Goal: Information Seeking & Learning: Learn about a topic

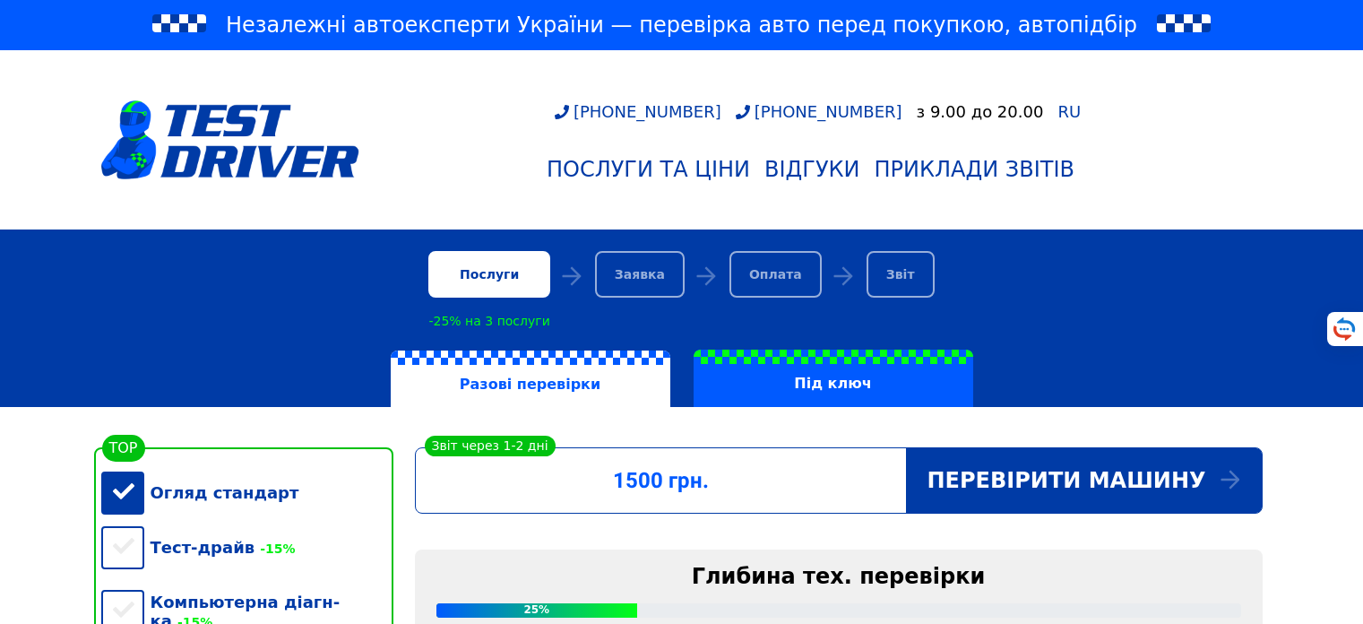
scroll to position [323, 0]
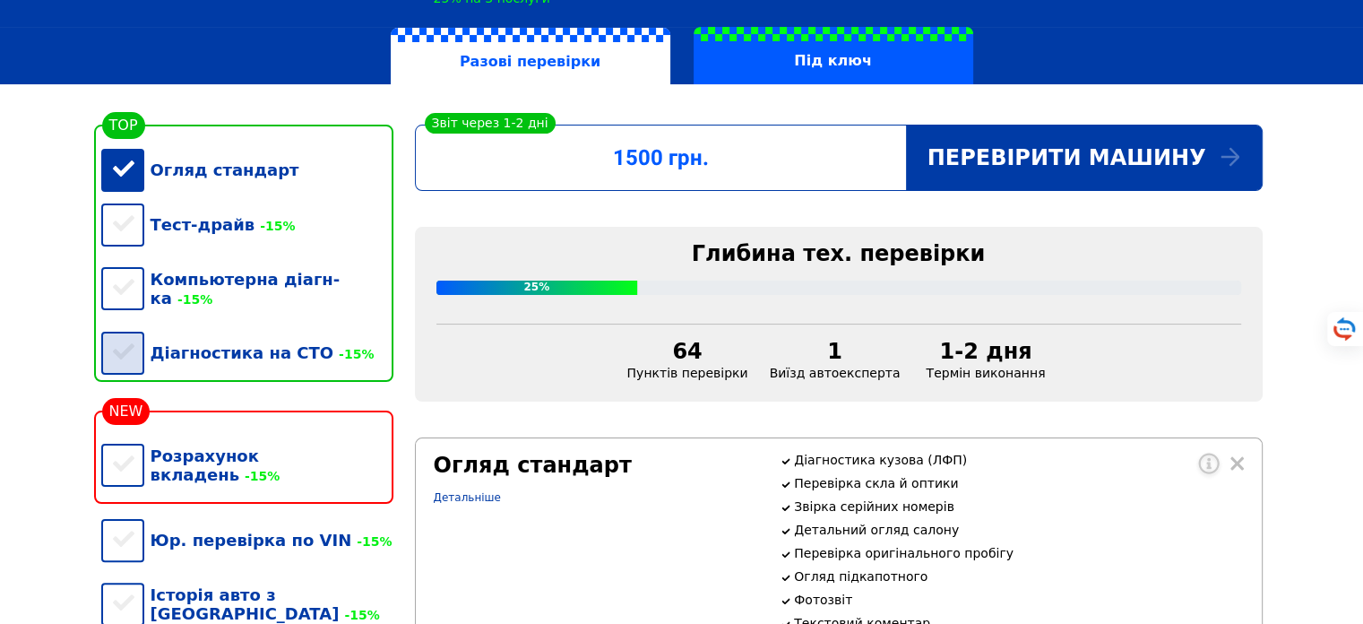
click at [147, 351] on div "Діагностика на СТО -15%" at bounding box center [247, 352] width 292 height 55
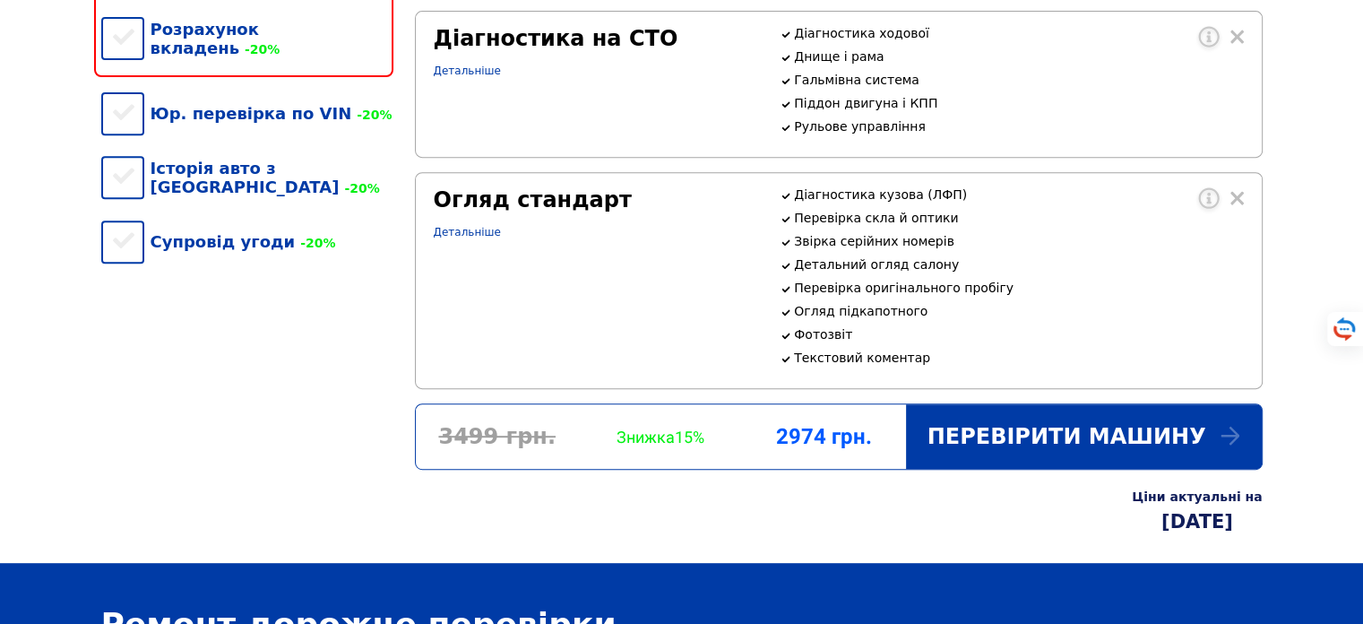
scroll to position [753, 0]
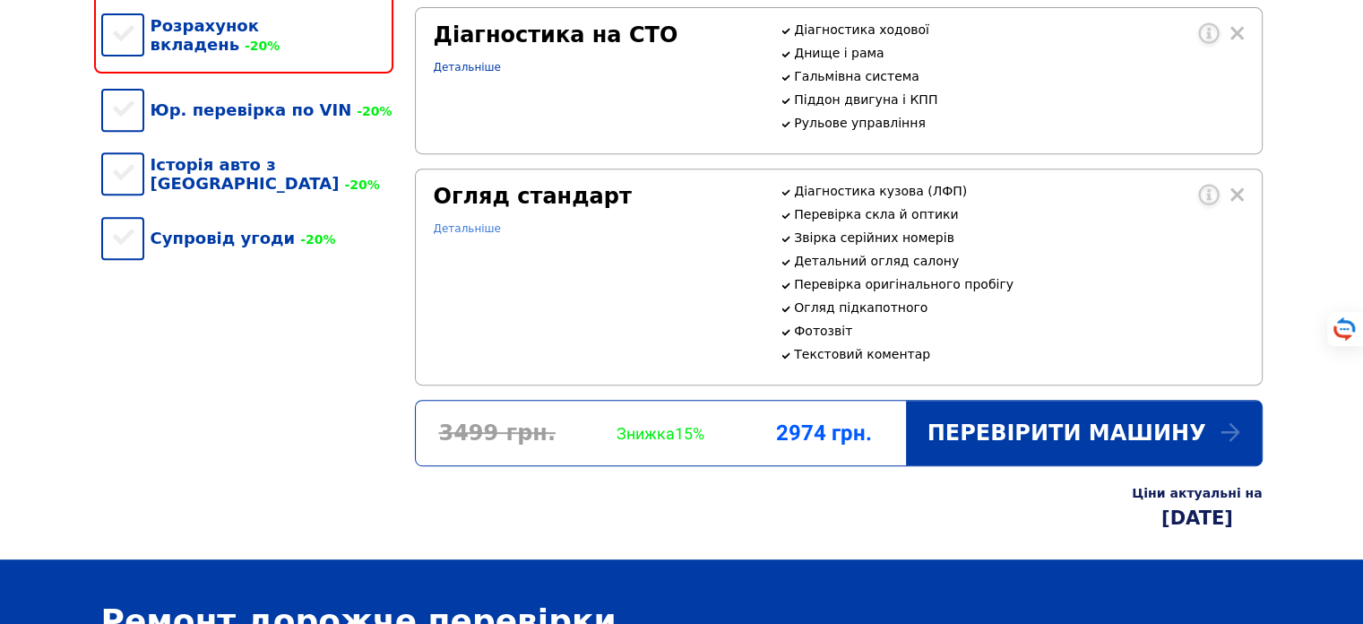
click at [470, 235] on link "Детальніше" at bounding box center [467, 228] width 67 height 13
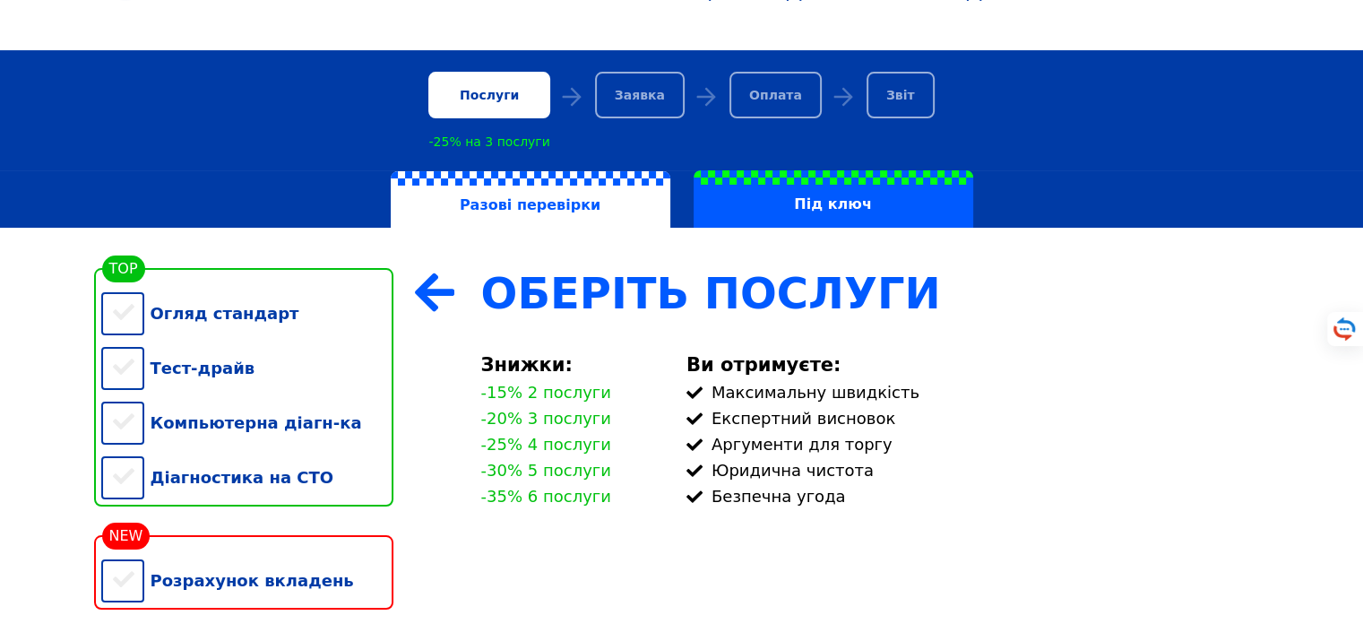
scroll to position [225, 0]
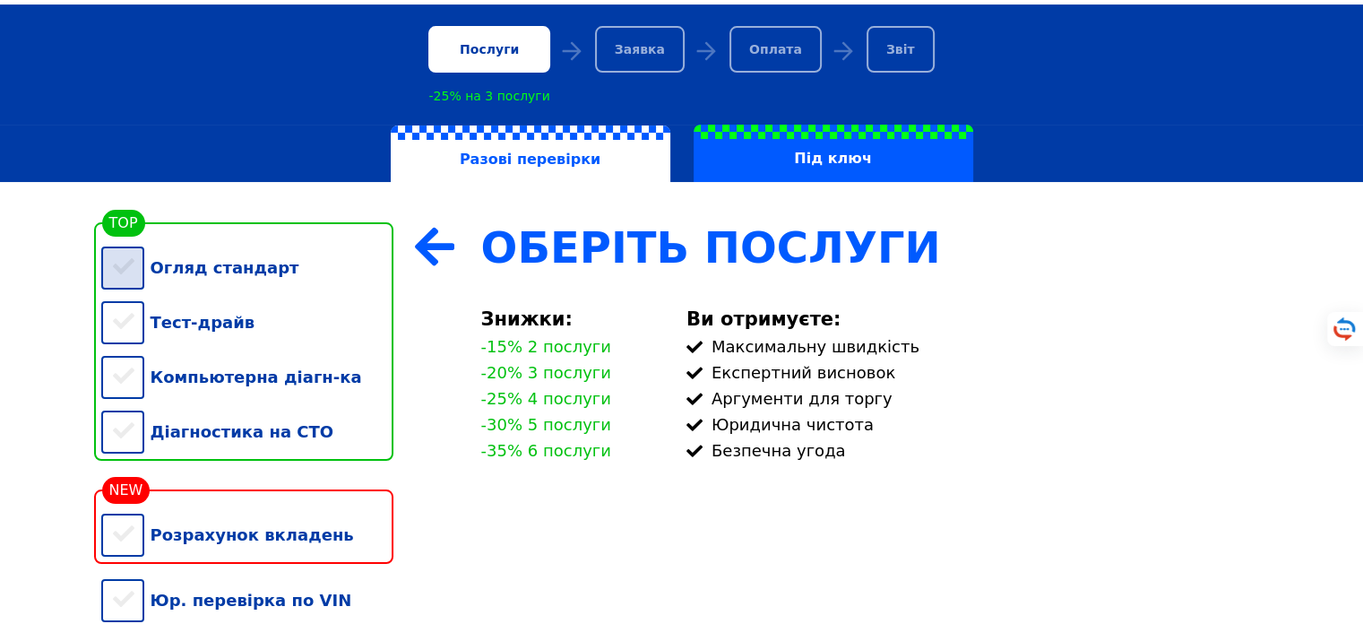
click at [136, 271] on div "Огляд стандарт" at bounding box center [247, 267] width 292 height 55
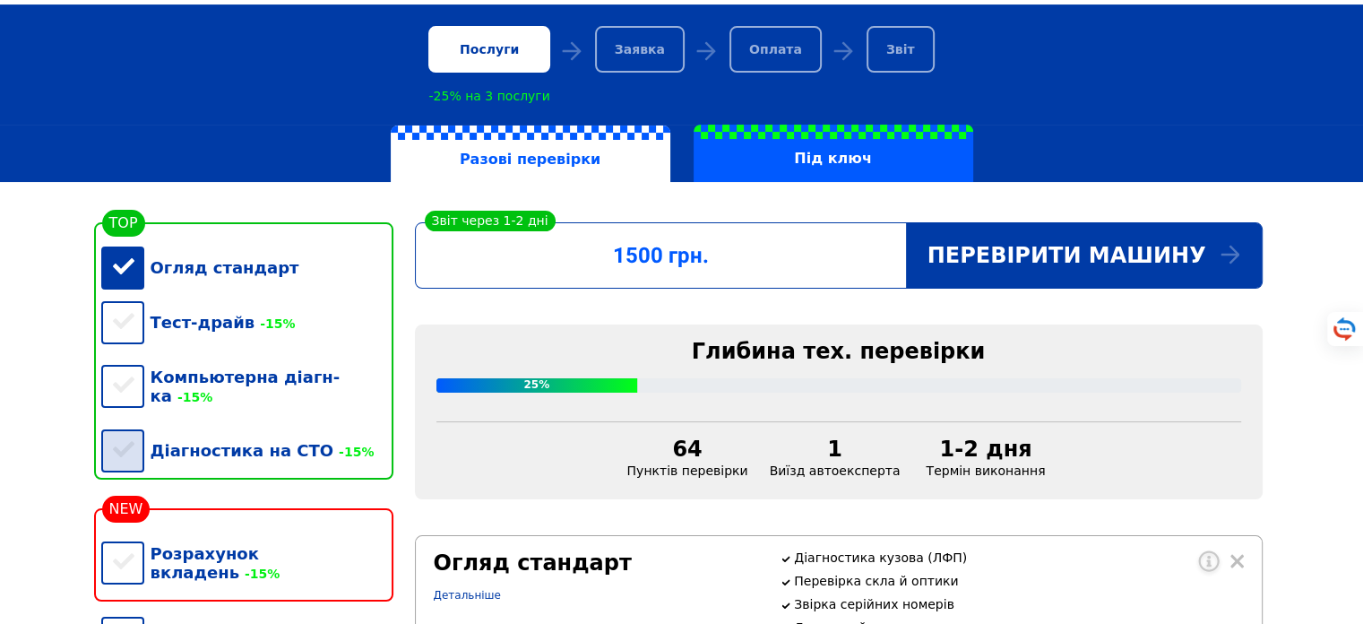
click at [137, 442] on div "Діагностика на СТО -15%" at bounding box center [247, 450] width 292 height 55
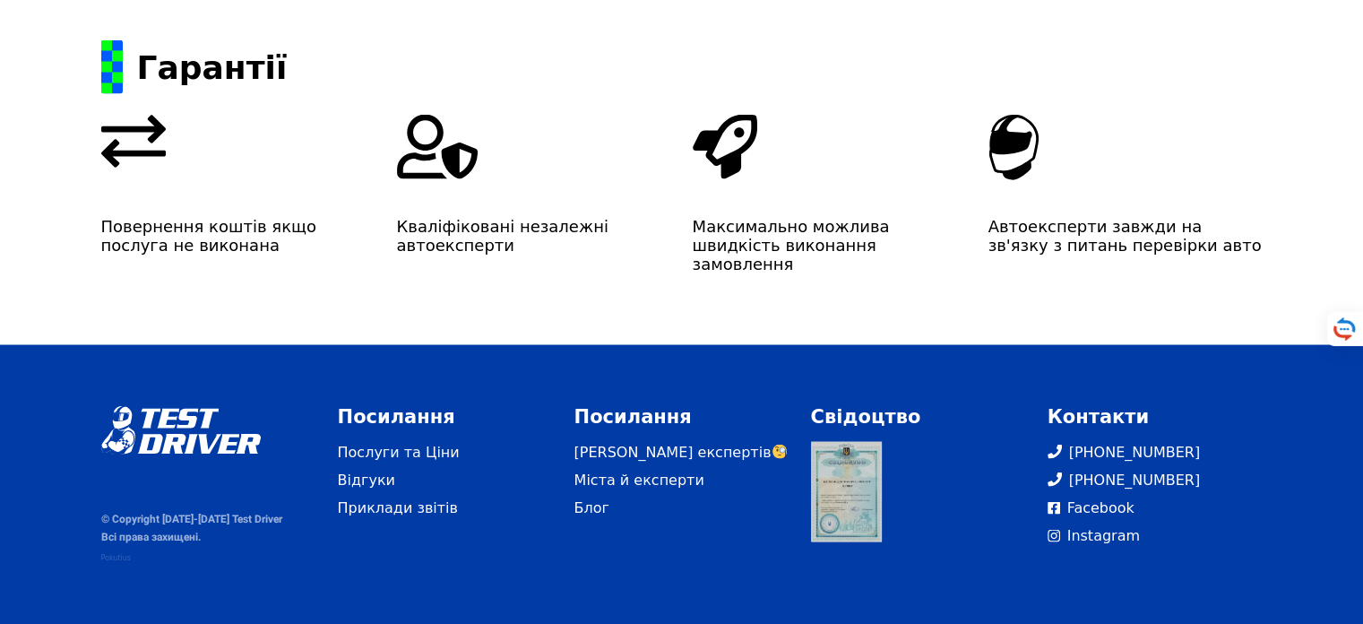
scroll to position [3391, 0]
drag, startPoint x: 419, startPoint y: 506, endPoint x: 439, endPoint y: 500, distance: 20.7
click at [419, 507] on link "Приклади звітів" at bounding box center [445, 507] width 215 height 22
